Goal: Task Accomplishment & Management: Manage account settings

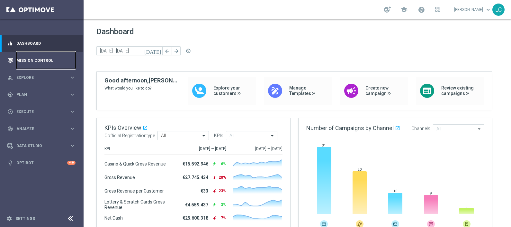
click at [35, 61] on link "Mission Control" at bounding box center [45, 60] width 59 height 17
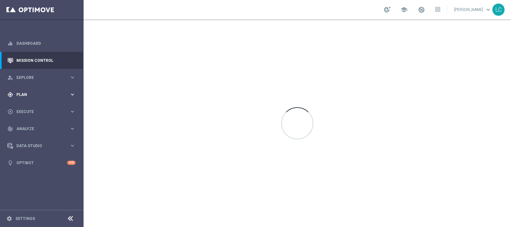
click at [36, 91] on div "gps_fixed Plan keyboard_arrow_right" at bounding box center [41, 94] width 83 height 17
click at [32, 105] on link "Target Groups" at bounding box center [42, 107] width 50 height 5
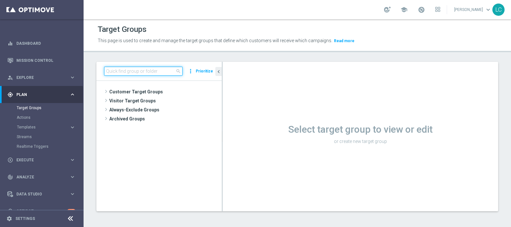
click at [144, 70] on input at bounding box center [143, 71] width 78 height 9
click at [124, 70] on input at bounding box center [143, 71] width 78 height 9
paste input "Active BETTING nosaldo GGR > 0 L3M NODEPL3M"
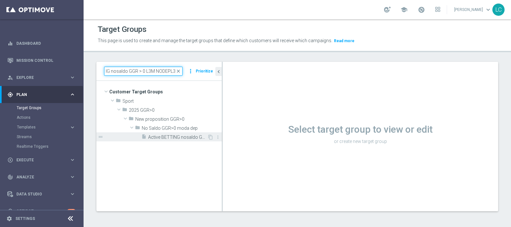
type input "Active BETTING nosaldo GGR > 0 L3M NODEPL3M"
click at [176, 135] on span "Active BETTING nosaldo GGR > 0 L3M NODEPL3M" at bounding box center [177, 136] width 59 height 5
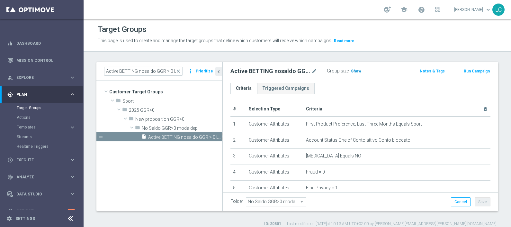
click at [352, 71] on span "Show" at bounding box center [356, 71] width 10 height 5
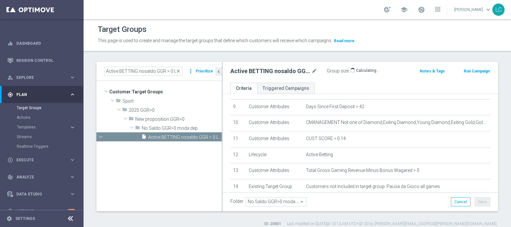
scroll to position [147, 0]
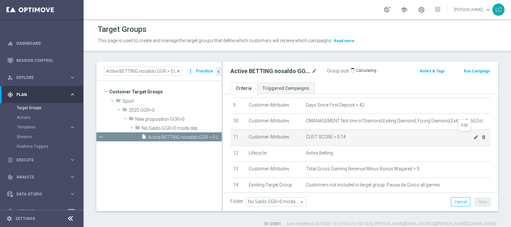
click at [474, 134] on icon "mode_edit" at bounding box center [476, 136] width 5 height 5
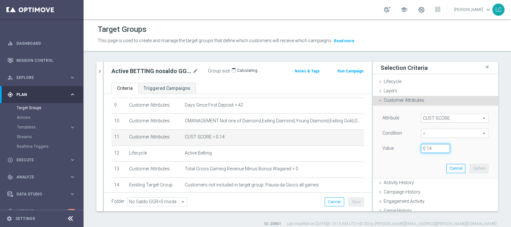
click at [426, 145] on input "0.14" at bounding box center [435, 148] width 29 height 9
type input "0.15"
click at [470, 170] on button "Update" at bounding box center [479, 168] width 19 height 9
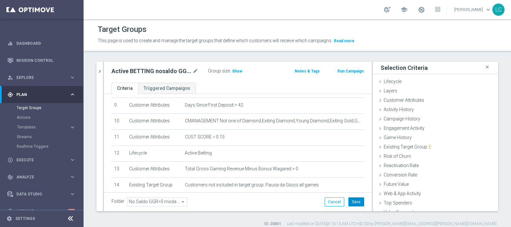
click at [349, 200] on button "Save" at bounding box center [356, 201] width 16 height 9
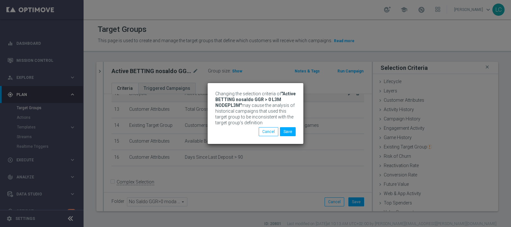
scroll to position [206, 0]
click at [291, 129] on button "Save" at bounding box center [288, 131] width 16 height 9
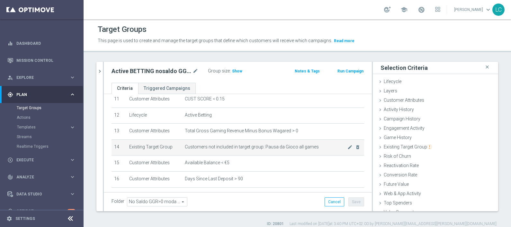
scroll to position [184, 0]
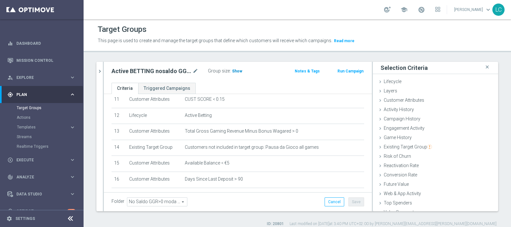
click at [233, 71] on span "Show" at bounding box center [237, 71] width 10 height 5
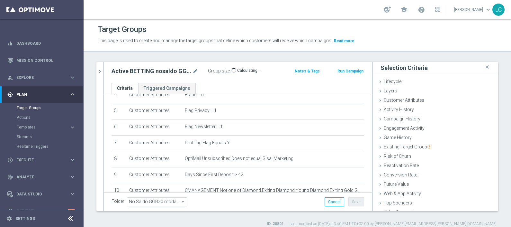
scroll to position [0, 0]
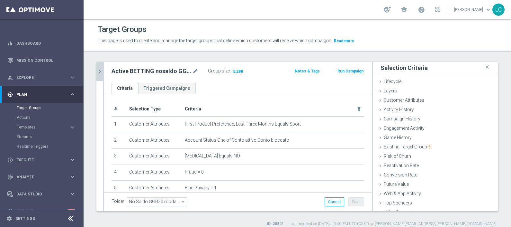
click at [98, 70] on icon "chevron_right" at bounding box center [100, 71] width 6 height 6
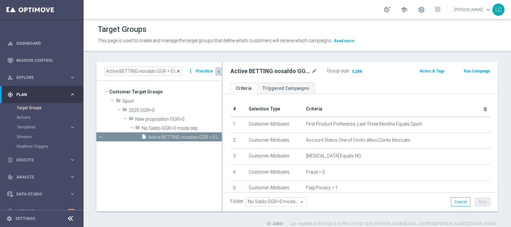
click at [180, 71] on span "close" at bounding box center [178, 70] width 5 height 5
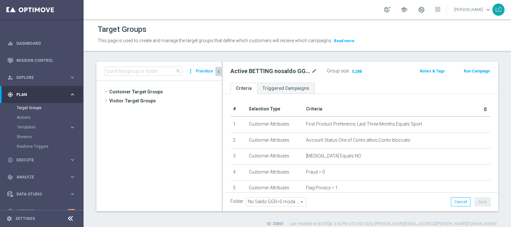
scroll to position [261, 0]
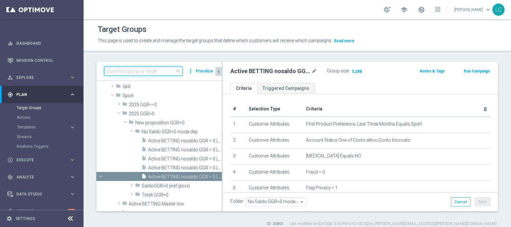
click at [157, 69] on input at bounding box center [143, 71] width 78 height 9
paste input "Active BETTING nosaldo GGR <= 0 L3M"
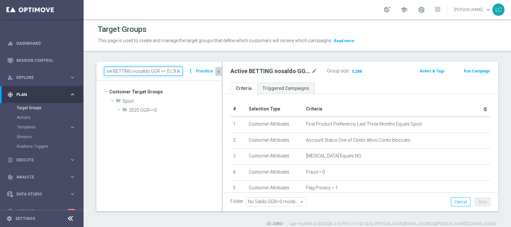
scroll to position [0, 0]
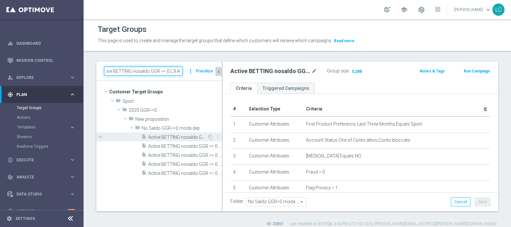
type input "Active BETTING nosaldo GGR <= 0 L3M"
click at [165, 137] on span "Active BETTING nosaldo GGR <= 0 L3M" at bounding box center [177, 136] width 59 height 5
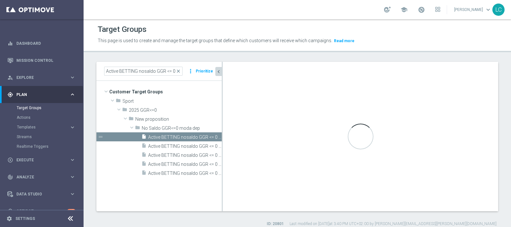
type input "No Saldo GGR<=0 moda dep"
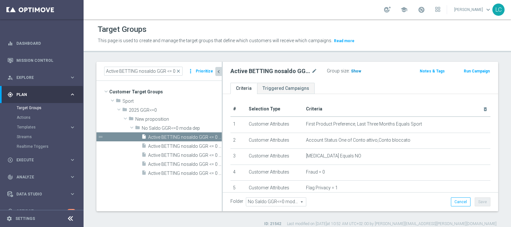
click at [358, 72] on span "Show" at bounding box center [356, 71] width 10 height 5
click at [179, 71] on span "close" at bounding box center [178, 70] width 5 height 5
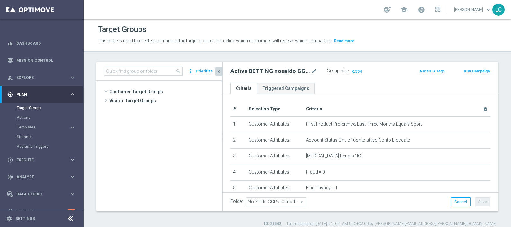
scroll to position [236, 0]
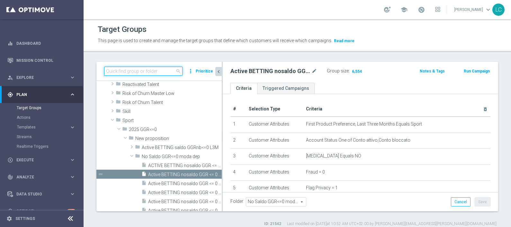
click at [166, 70] on input at bounding box center [143, 71] width 78 height 9
paste input "Active BETTING saldo GGR <= 0 L3M"
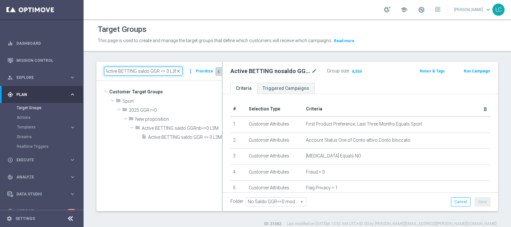
scroll to position [0, 0]
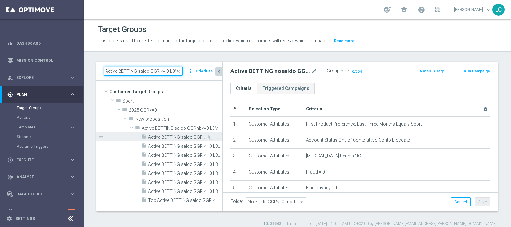
type input "Active BETTING saldo GGR <= 0 L3M"
click at [168, 136] on span "Active BETTING saldo GGR <= 0 L3M" at bounding box center [177, 136] width 59 height 5
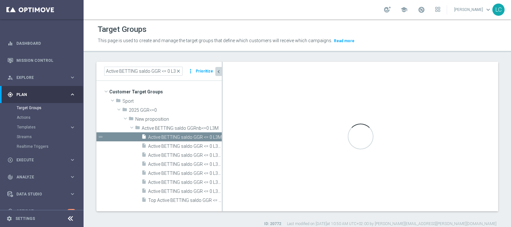
type input "Active BETTING saldo GGRnb<=0 L3M"
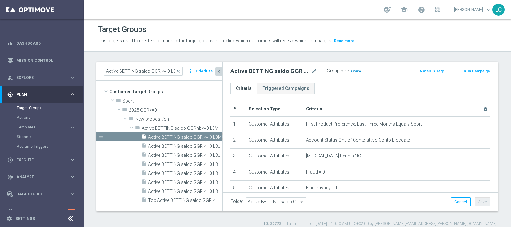
click at [353, 70] on span "Show" at bounding box center [356, 71] width 10 height 5
click at [179, 71] on span "close" at bounding box center [178, 70] width 5 height 5
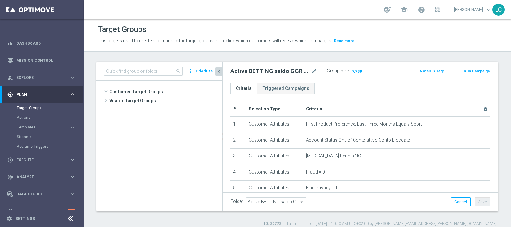
scroll to position [228, 0]
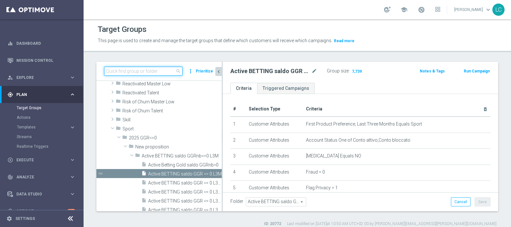
click at [163, 68] on input at bounding box center [143, 71] width 78 height 9
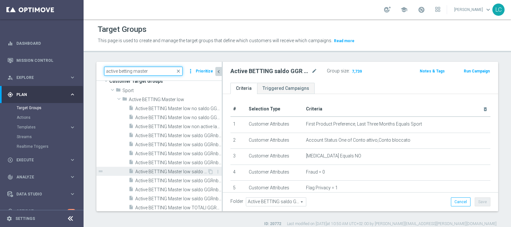
scroll to position [10, 0]
type input "active betting master"
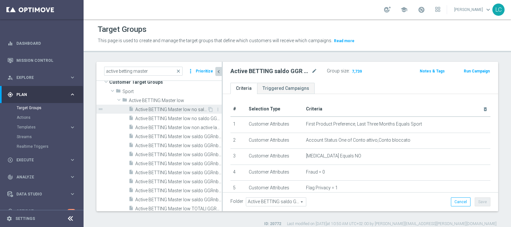
click at [173, 104] on div "insert_drive_file Active BETTING Master low no saldo GGRnb<=0" at bounding box center [168, 108] width 79 height 9
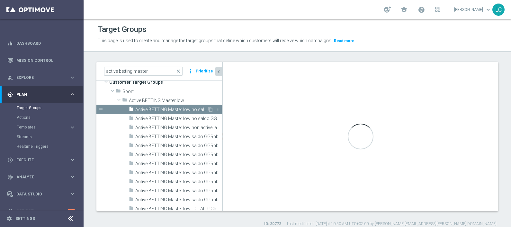
type input "Active BETTING Master low"
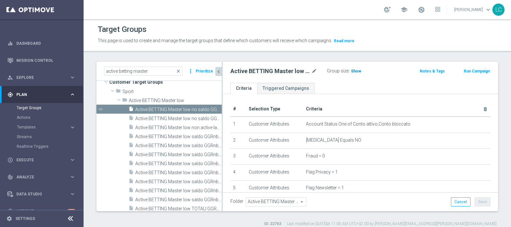
click at [351, 72] on span "Show" at bounding box center [356, 71] width 10 height 5
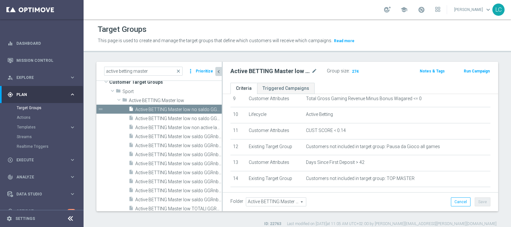
scroll to position [152, 0]
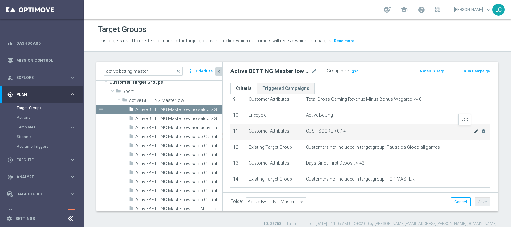
click at [474, 129] on icon "mode_edit" at bounding box center [476, 131] width 5 height 5
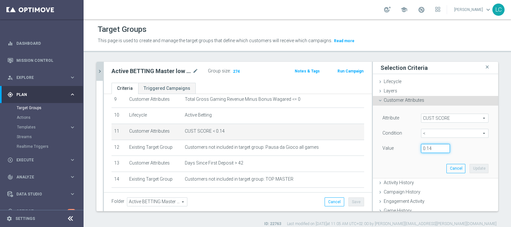
click at [429, 148] on input "0.14" at bounding box center [435, 148] width 29 height 9
type input "0.15"
click at [470, 169] on button "Update" at bounding box center [479, 168] width 19 height 9
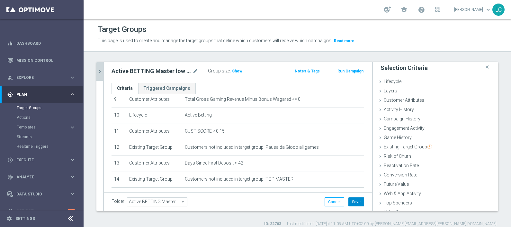
click at [349, 197] on button "Save" at bounding box center [356, 201] width 16 height 9
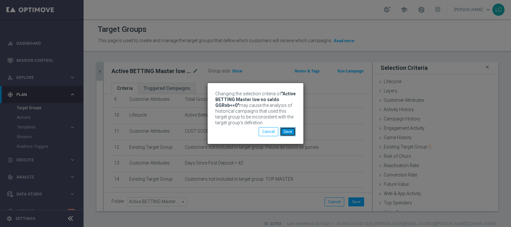
click at [289, 133] on button "Save" at bounding box center [288, 131] width 16 height 9
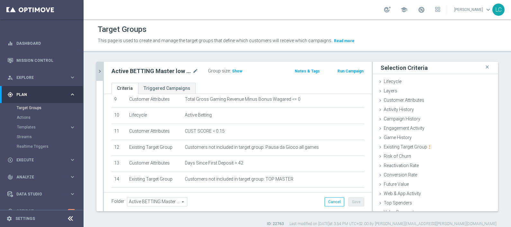
click at [102, 72] on icon "chevron_right" at bounding box center [100, 71] width 6 height 6
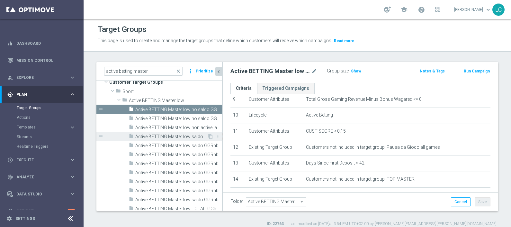
click at [182, 136] on span "Active BETTING Master low saldo GGRnb<=0" at bounding box center [171, 136] width 72 height 5
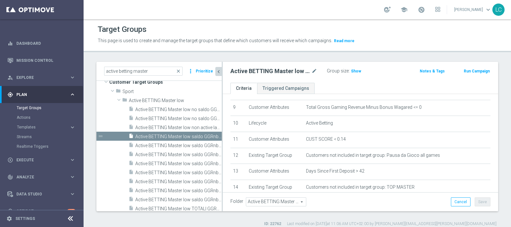
scroll to position [144, 0]
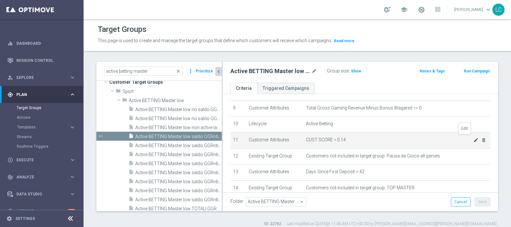
click at [474, 137] on icon "mode_edit" at bounding box center [476, 139] width 5 height 5
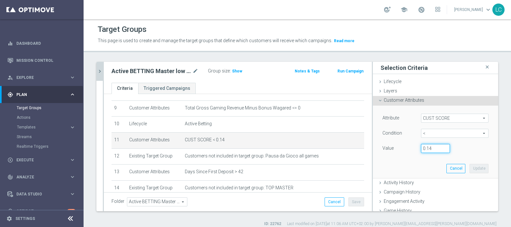
click at [431, 146] on input "0.14" at bounding box center [435, 148] width 29 height 9
type input "0.15"
click at [470, 165] on button "Update" at bounding box center [479, 168] width 19 height 9
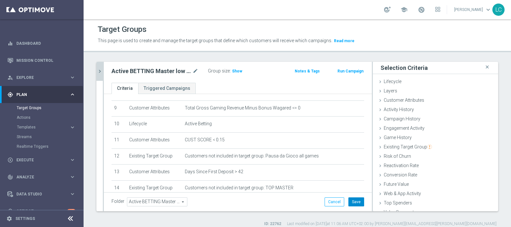
click at [353, 203] on button "Save" at bounding box center [356, 201] width 16 height 9
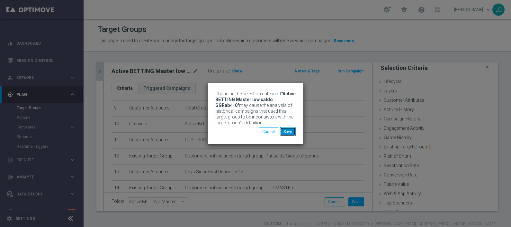
click at [291, 134] on button "Save" at bounding box center [288, 131] width 16 height 9
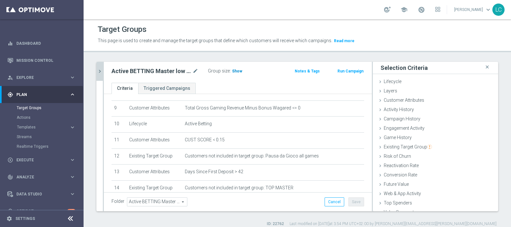
click at [237, 69] on span "Show" at bounding box center [237, 71] width 10 height 5
click at [23, 103] on div "Target Groups" at bounding box center [50, 108] width 66 height 10
click at [24, 107] on div "Target Groups" at bounding box center [50, 108] width 66 height 10
click at [24, 107] on link "Target Groups" at bounding box center [42, 107] width 50 height 5
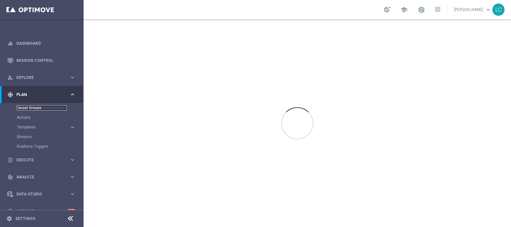
click at [24, 107] on link "Target Groups" at bounding box center [42, 107] width 50 height 5
